Goal: Information Seeking & Learning: Learn about a topic

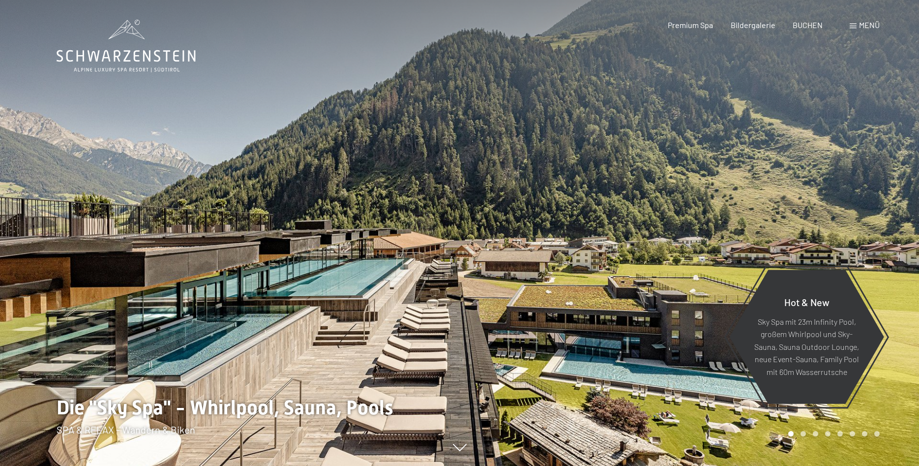
click at [543, 245] on div at bounding box center [690, 233] width 460 height 466
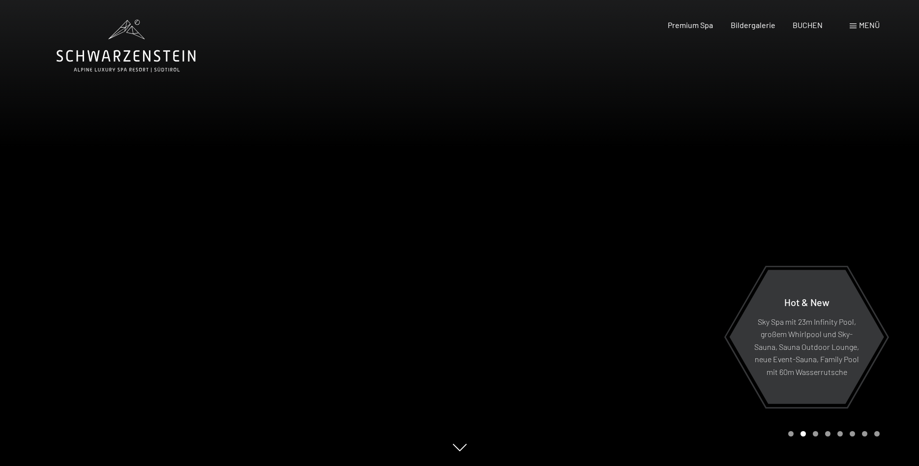
click at [543, 266] on div at bounding box center [690, 233] width 460 height 466
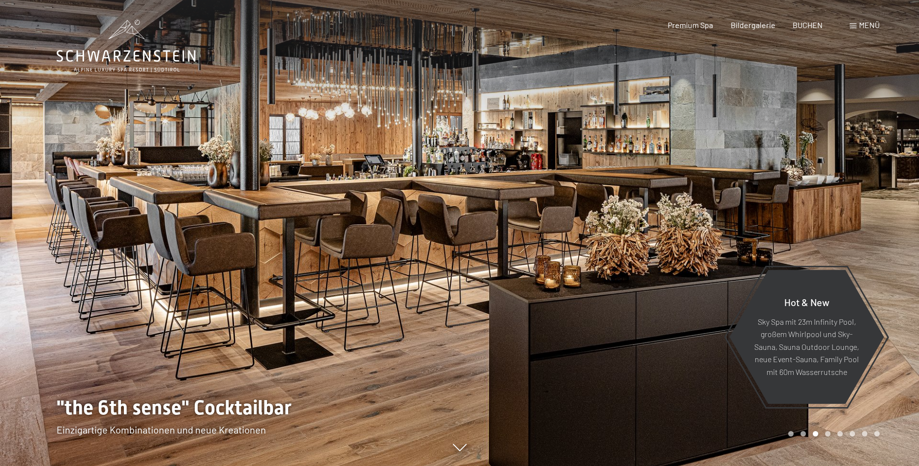
click at [541, 257] on div at bounding box center [690, 233] width 460 height 466
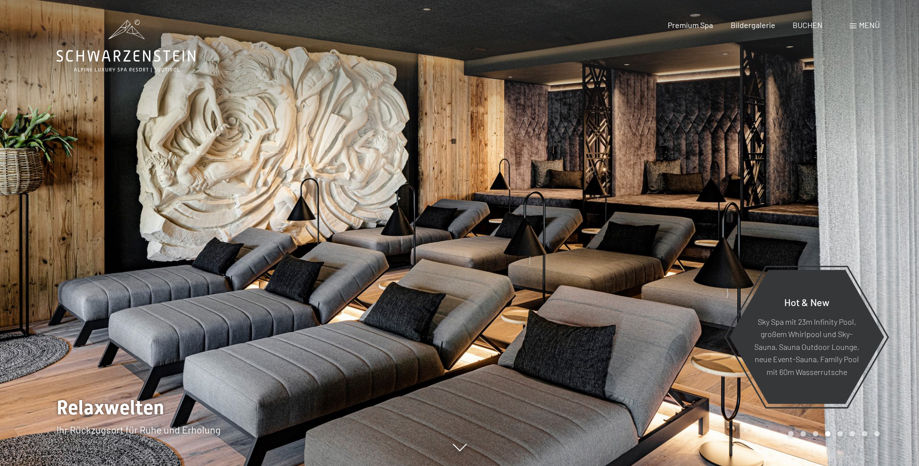
click at [541, 257] on div at bounding box center [690, 233] width 460 height 466
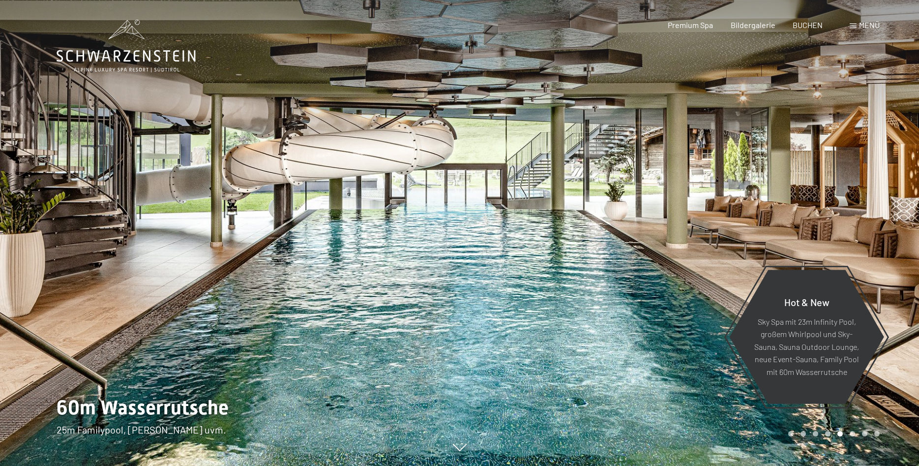
click at [540, 257] on div at bounding box center [690, 233] width 460 height 466
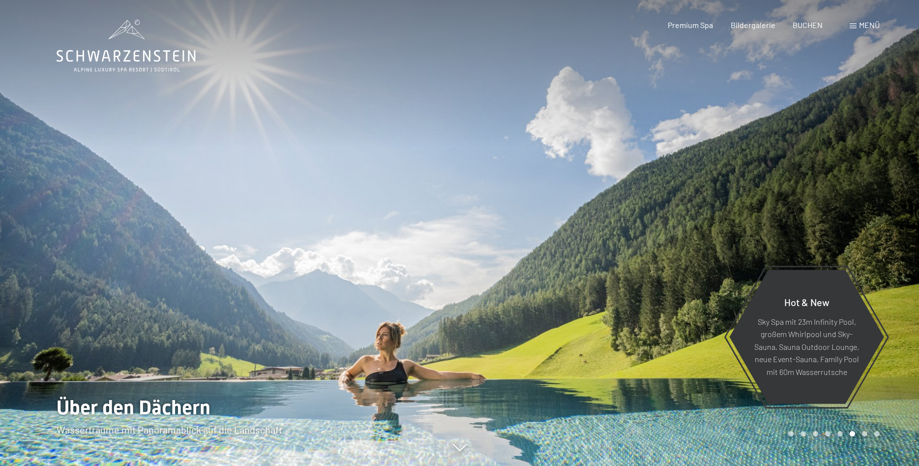
click at [540, 256] on div at bounding box center [690, 233] width 460 height 466
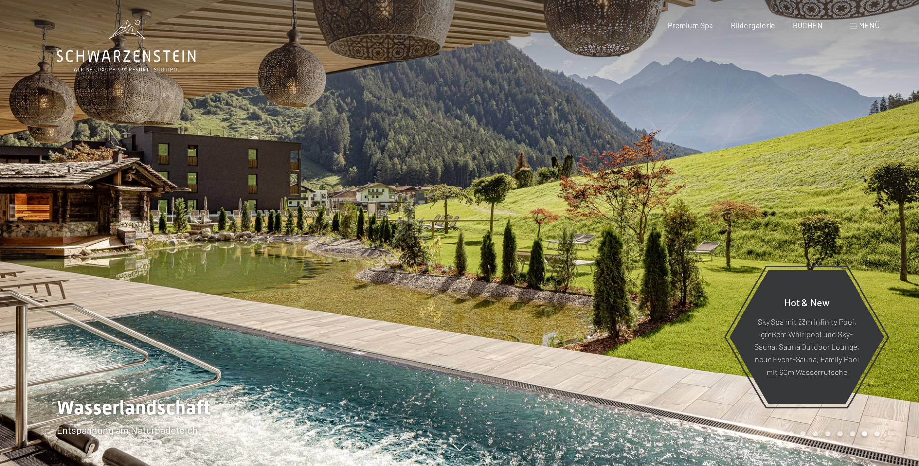
click at [538, 254] on div at bounding box center [690, 233] width 460 height 466
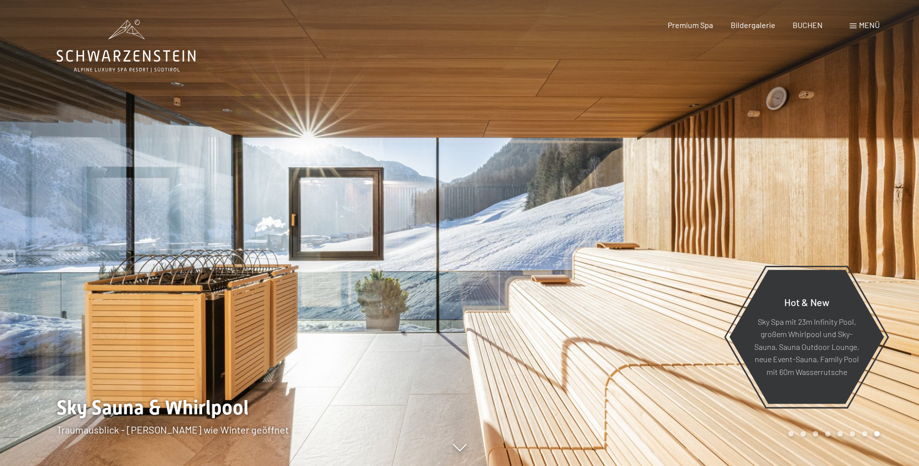
click at [538, 254] on div at bounding box center [690, 233] width 460 height 466
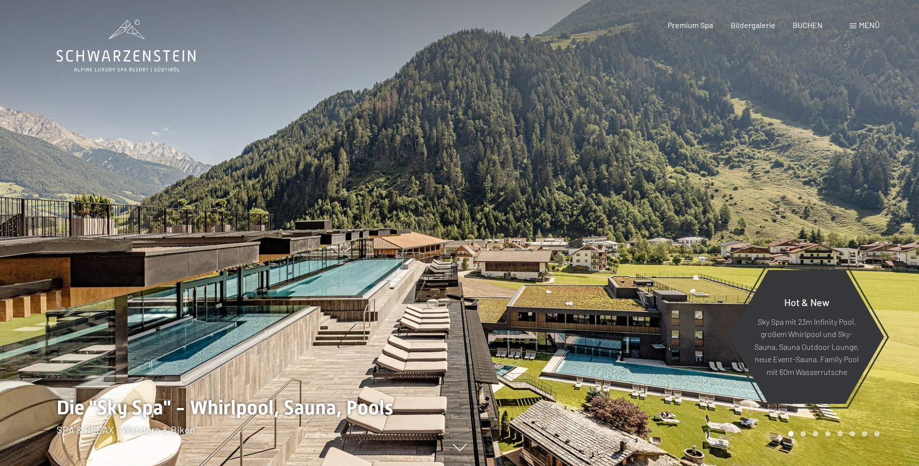
click at [538, 254] on div at bounding box center [690, 233] width 460 height 466
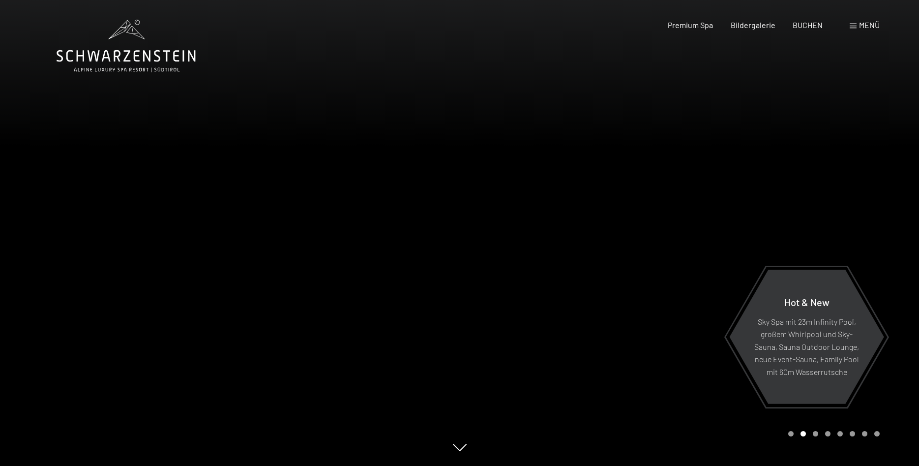
click at [538, 254] on div at bounding box center [690, 233] width 460 height 466
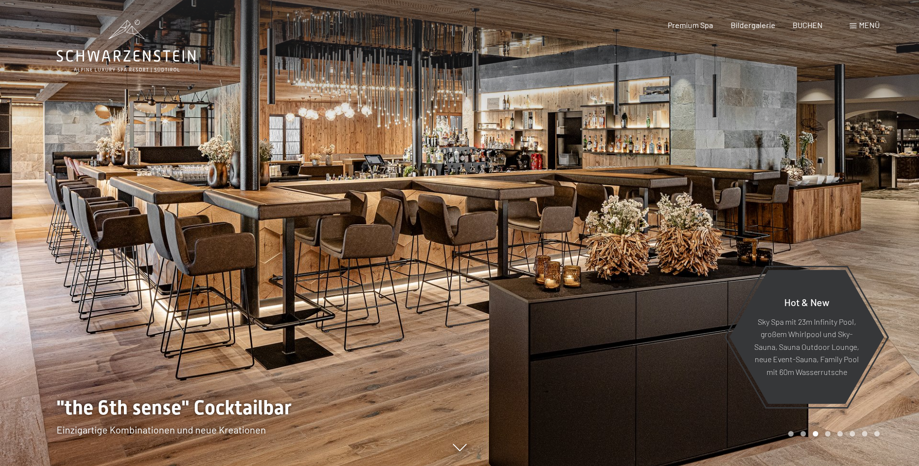
click at [493, 266] on div at bounding box center [690, 233] width 460 height 466
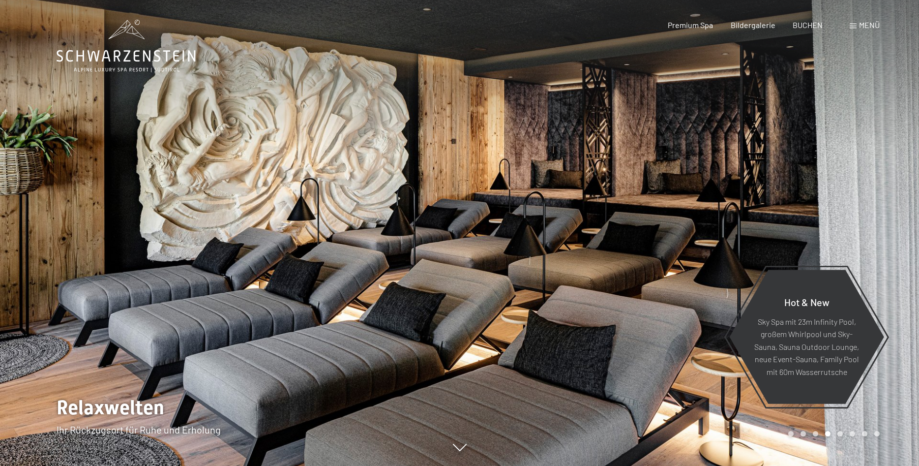
click at [494, 263] on div at bounding box center [690, 233] width 460 height 466
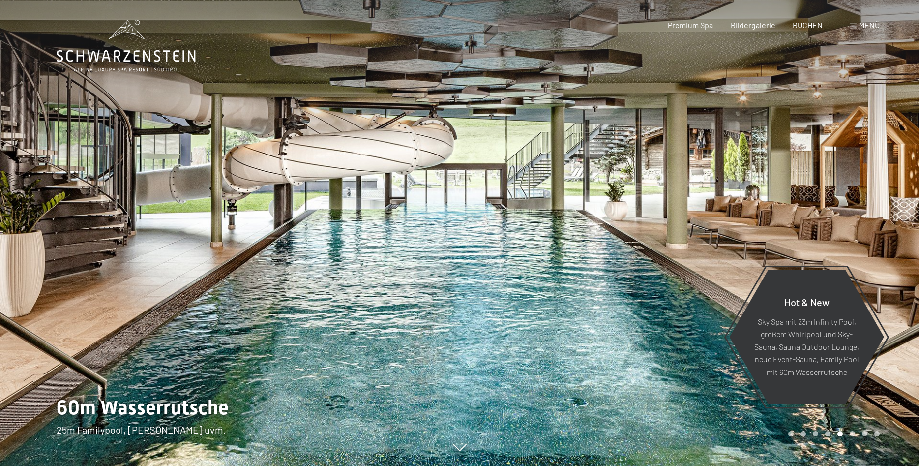
click at [509, 237] on div at bounding box center [690, 233] width 460 height 466
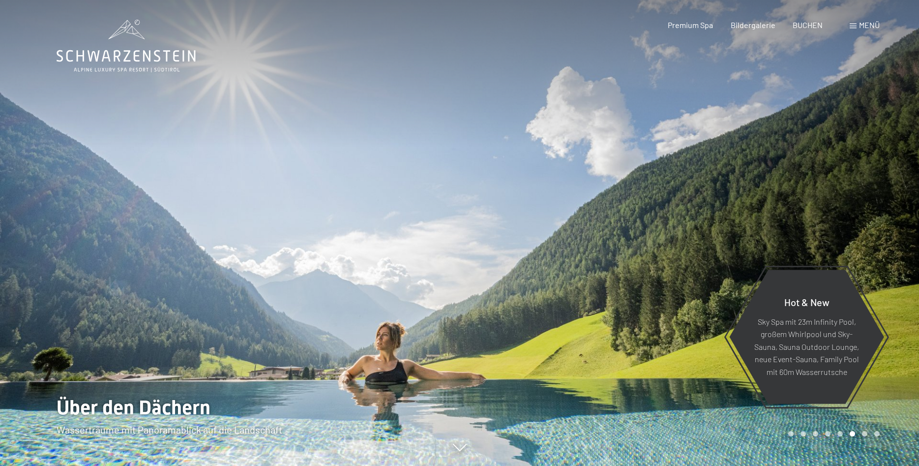
click at [514, 233] on div at bounding box center [690, 233] width 460 height 466
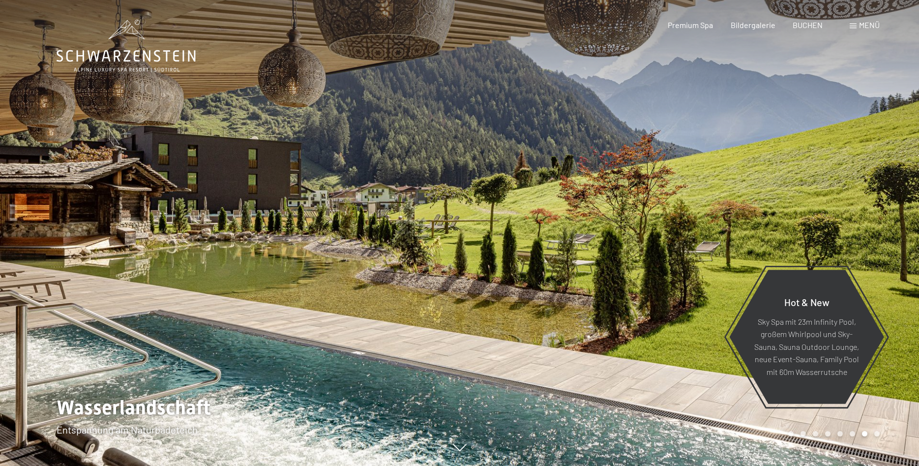
click at [857, 24] on div "Menü" at bounding box center [865, 25] width 30 height 11
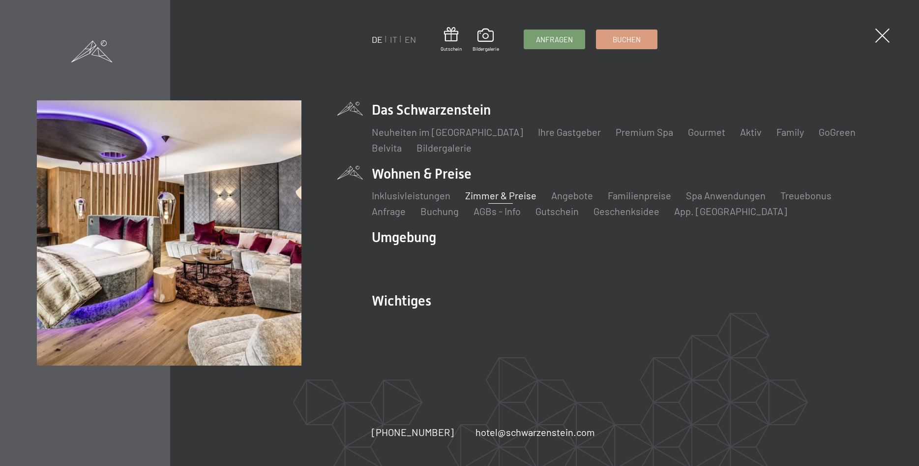
click at [497, 195] on link "Zimmer & Preise" at bounding box center [500, 195] width 71 height 12
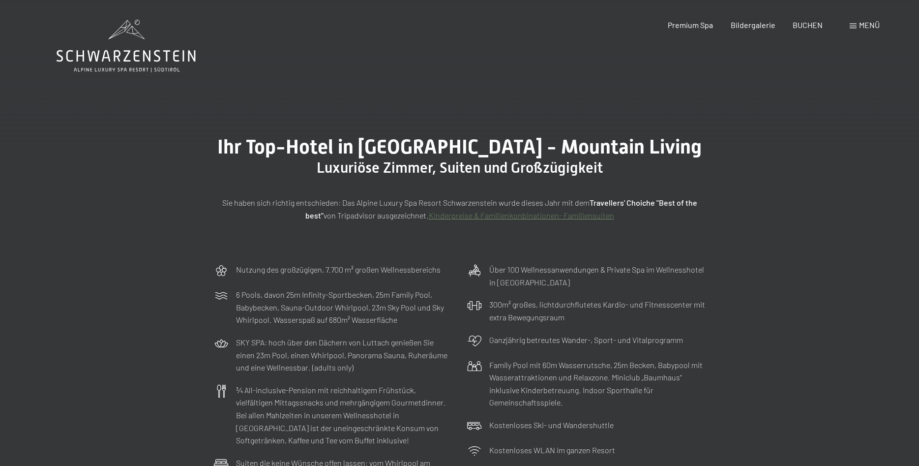
click at [869, 24] on span "Menü" at bounding box center [869, 24] width 21 height 9
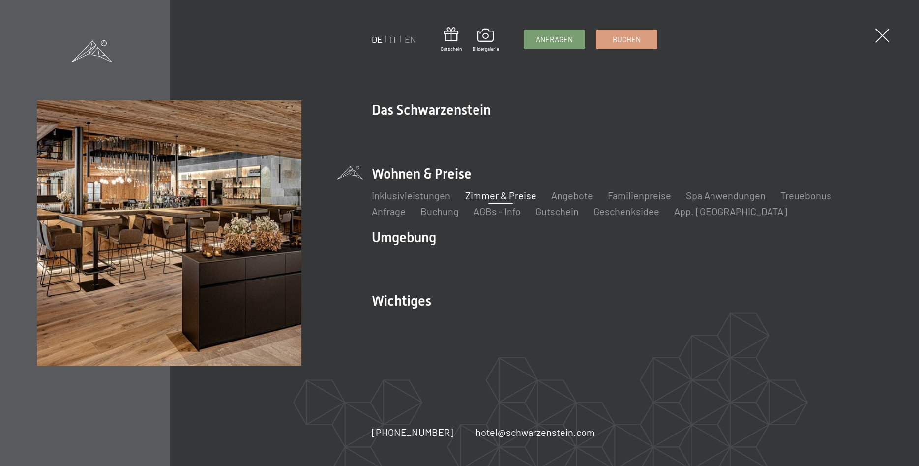
click at [396, 39] on link "IT" at bounding box center [393, 39] width 7 height 11
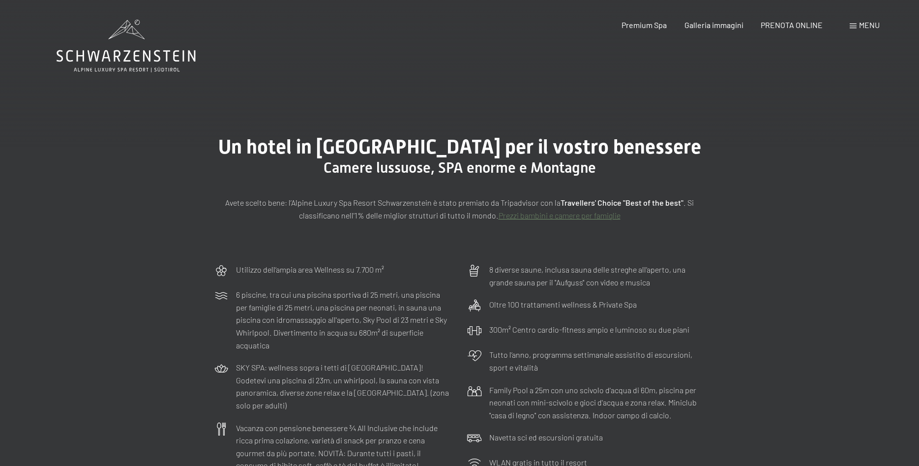
click at [879, 23] on span "Menu" at bounding box center [869, 24] width 21 height 9
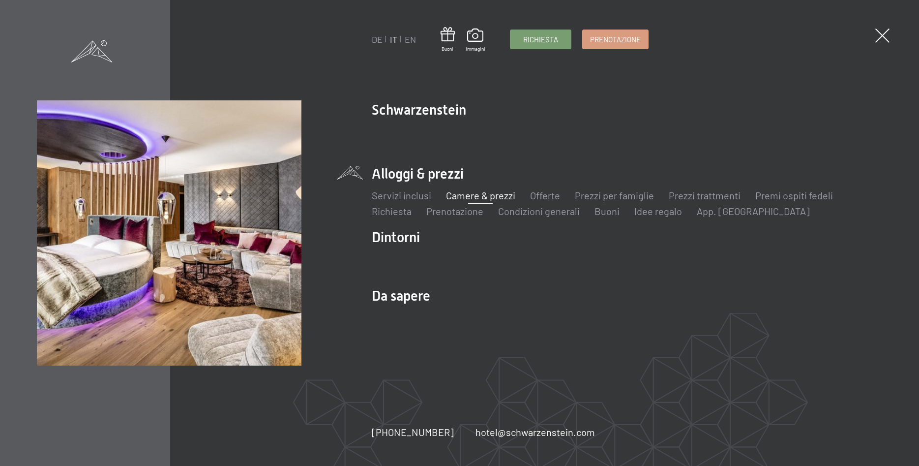
click at [479, 197] on link "Camere & prezzi" at bounding box center [480, 195] width 69 height 12
